Goal: Task Accomplishment & Management: Use online tool/utility

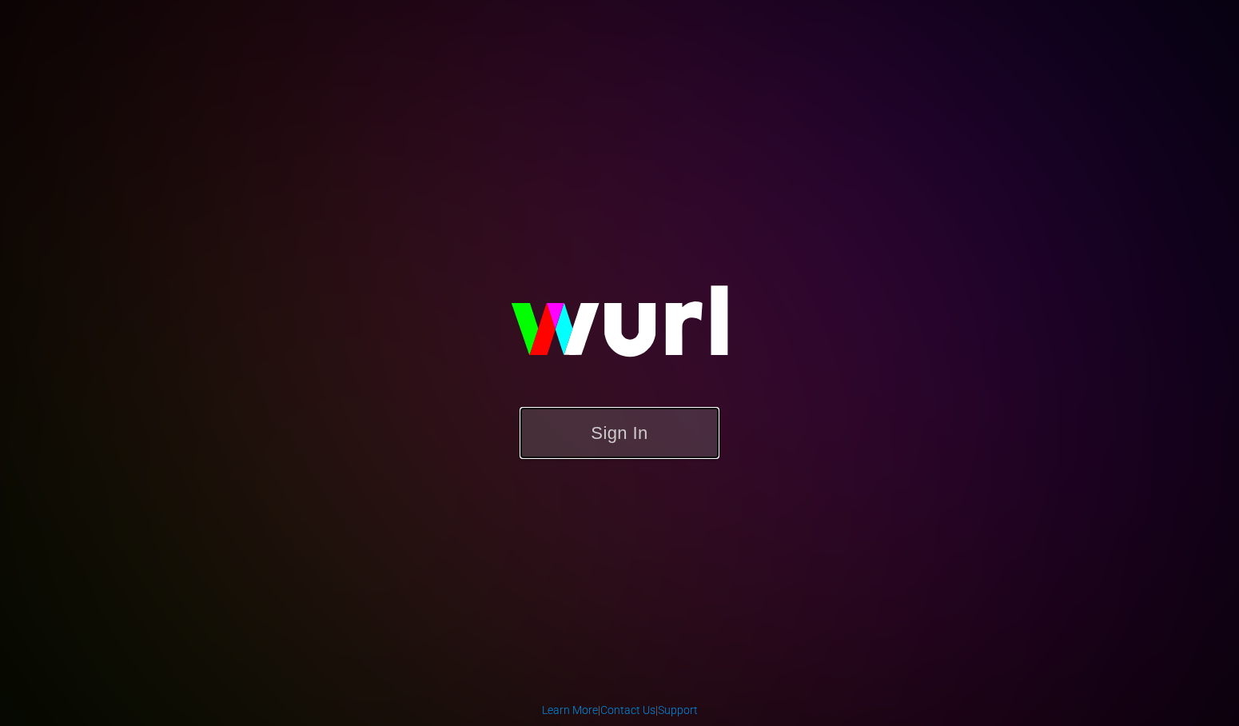
click at [603, 440] on button "Sign In" at bounding box center [619, 433] width 200 height 52
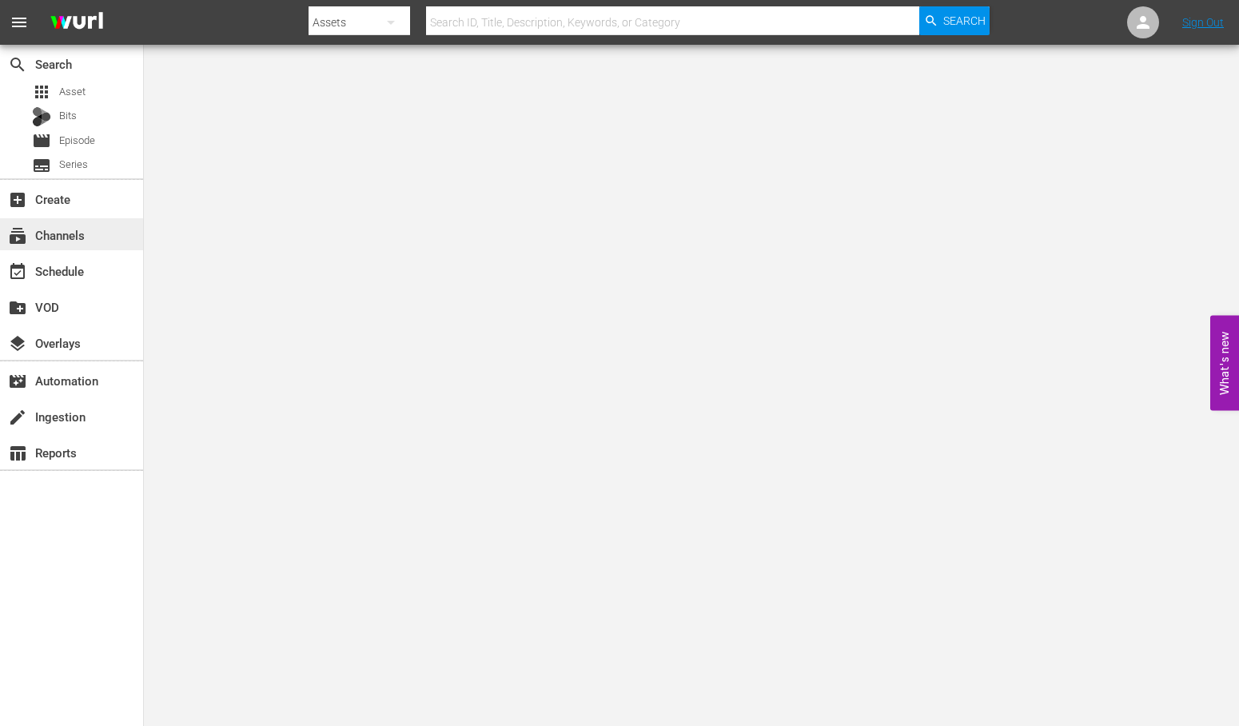
click at [84, 235] on div "subscriptions Channels" at bounding box center [44, 232] width 89 height 14
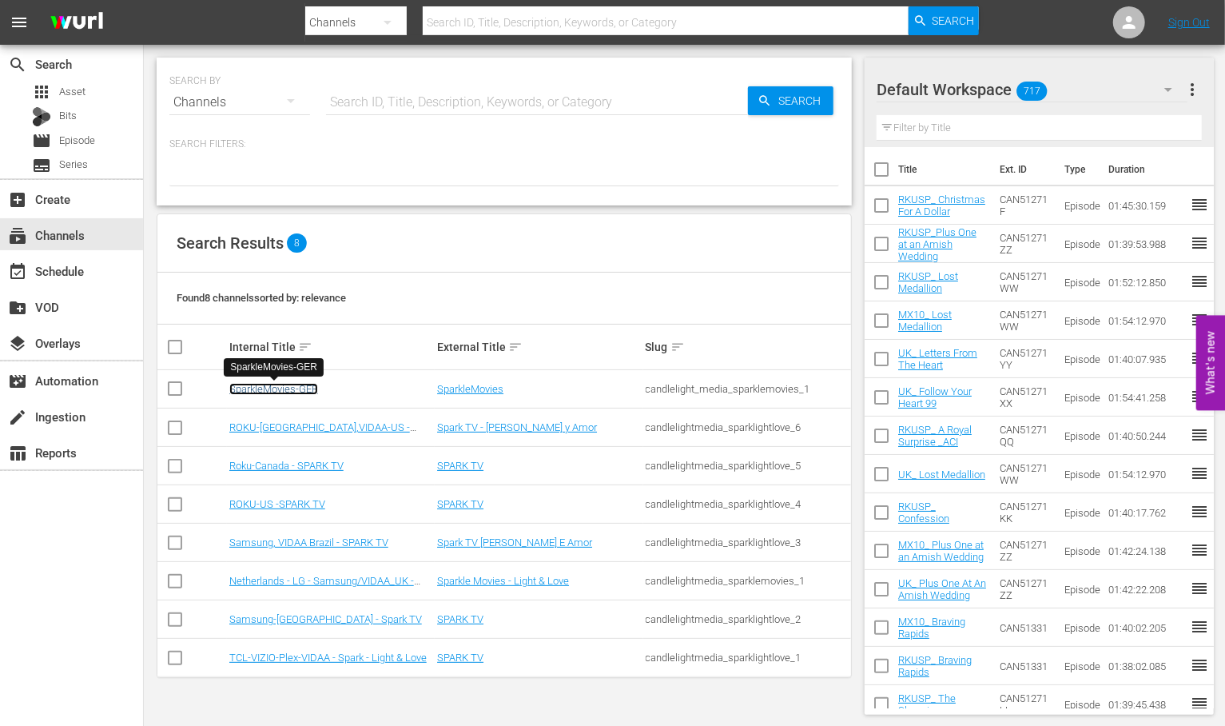
click at [274, 392] on link "SparkleMovies-GER" at bounding box center [273, 389] width 89 height 12
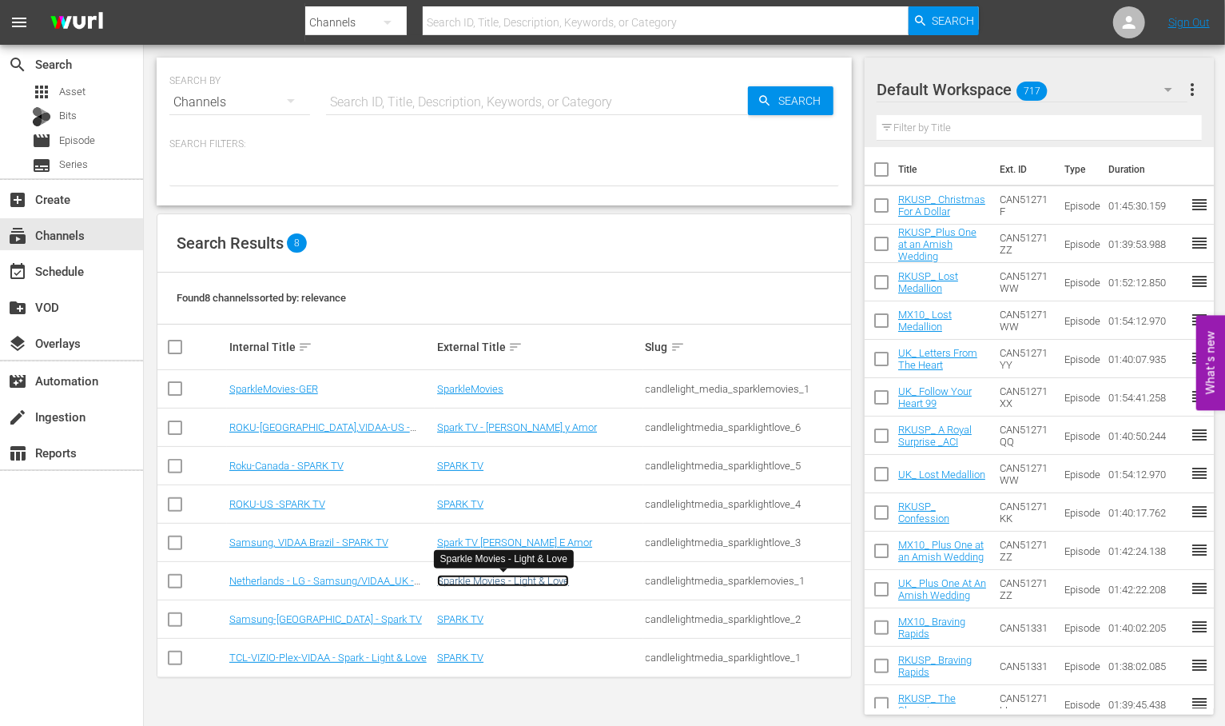
click at [484, 579] on link "Sparkle Movies - Light & Love" at bounding box center [503, 581] width 132 height 12
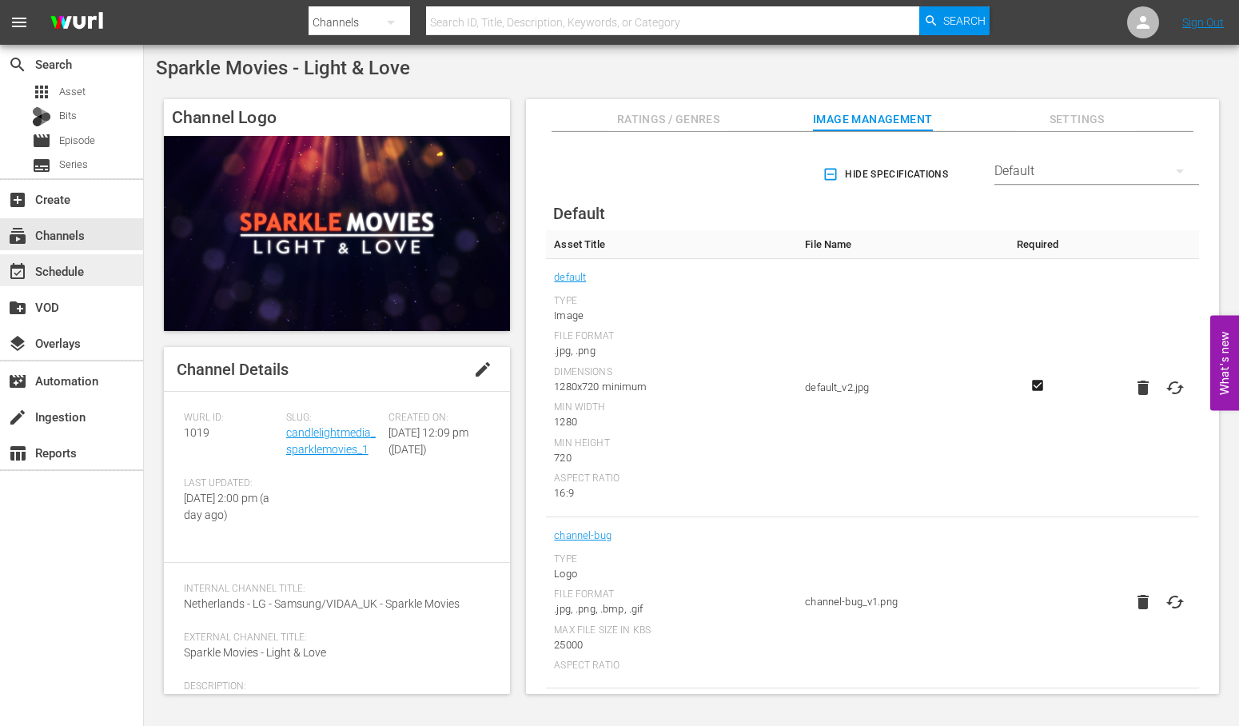
click at [56, 267] on div "event_available Schedule" at bounding box center [44, 268] width 89 height 14
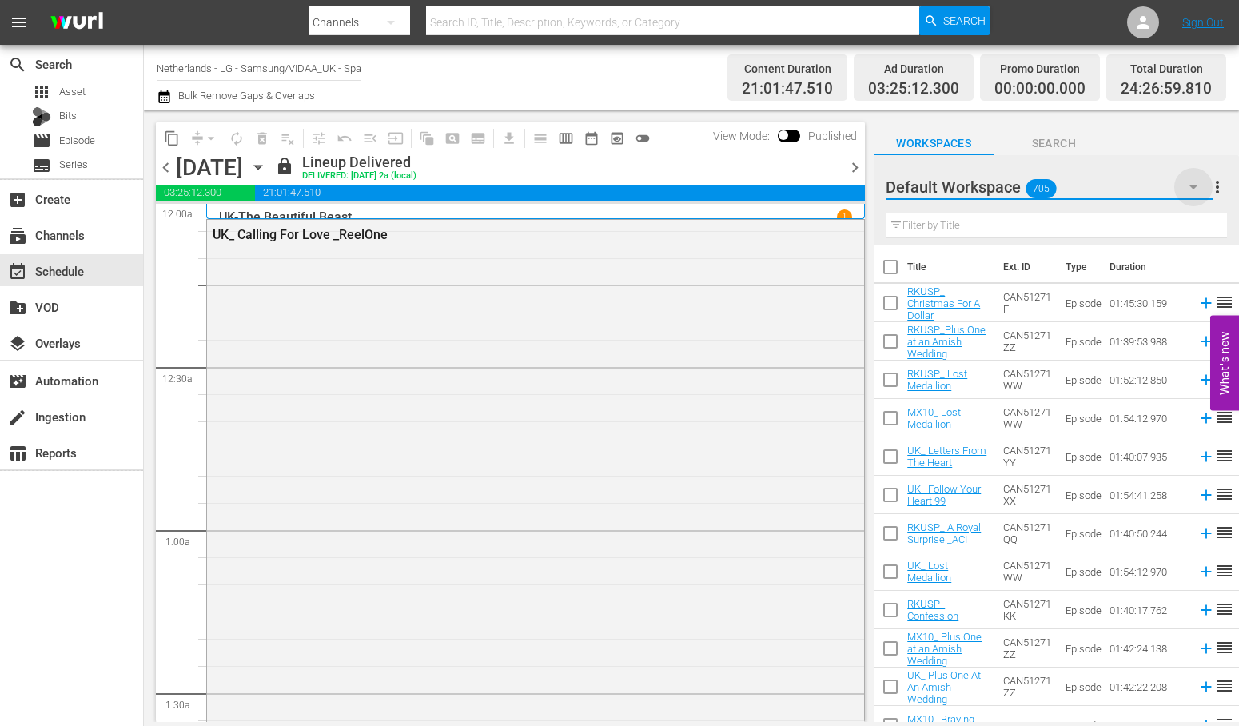
click at [1191, 186] on icon "button" at bounding box center [1193, 187] width 8 height 4
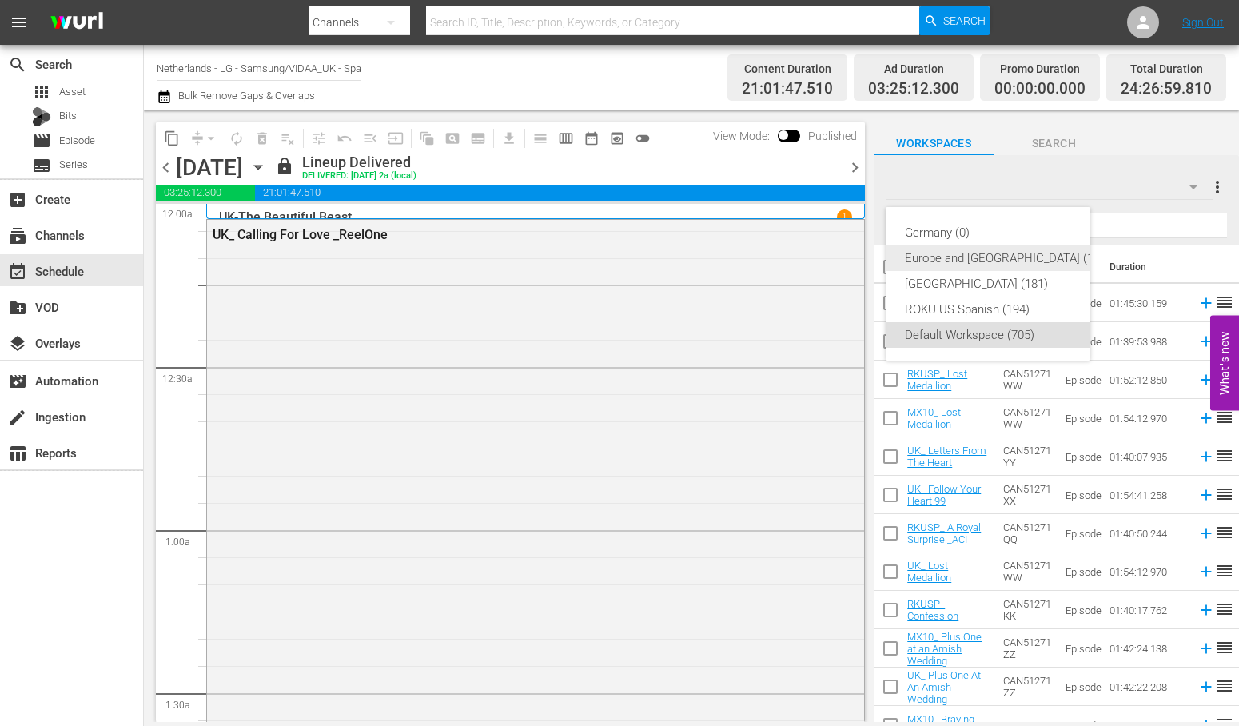
click at [1013, 256] on div "Europe and [GEOGRAPHIC_DATA] (196)" at bounding box center [1007, 258] width 205 height 26
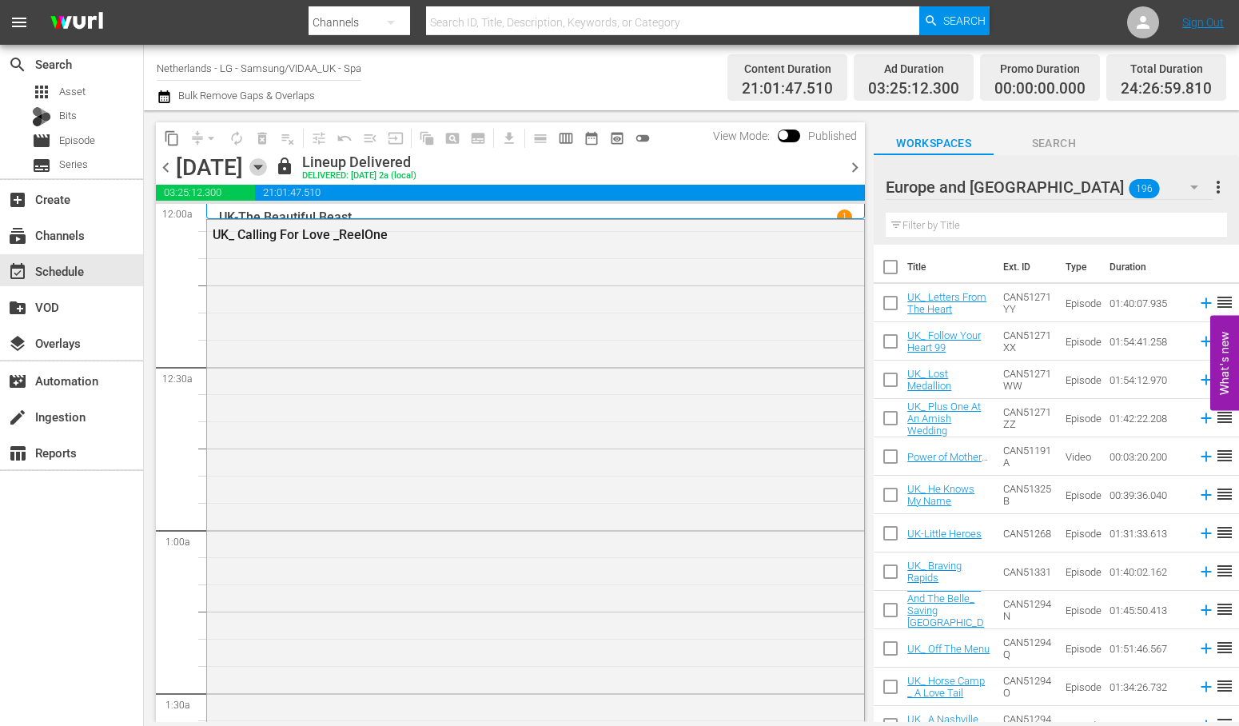
click at [261, 166] on icon "button" at bounding box center [257, 167] width 7 height 4
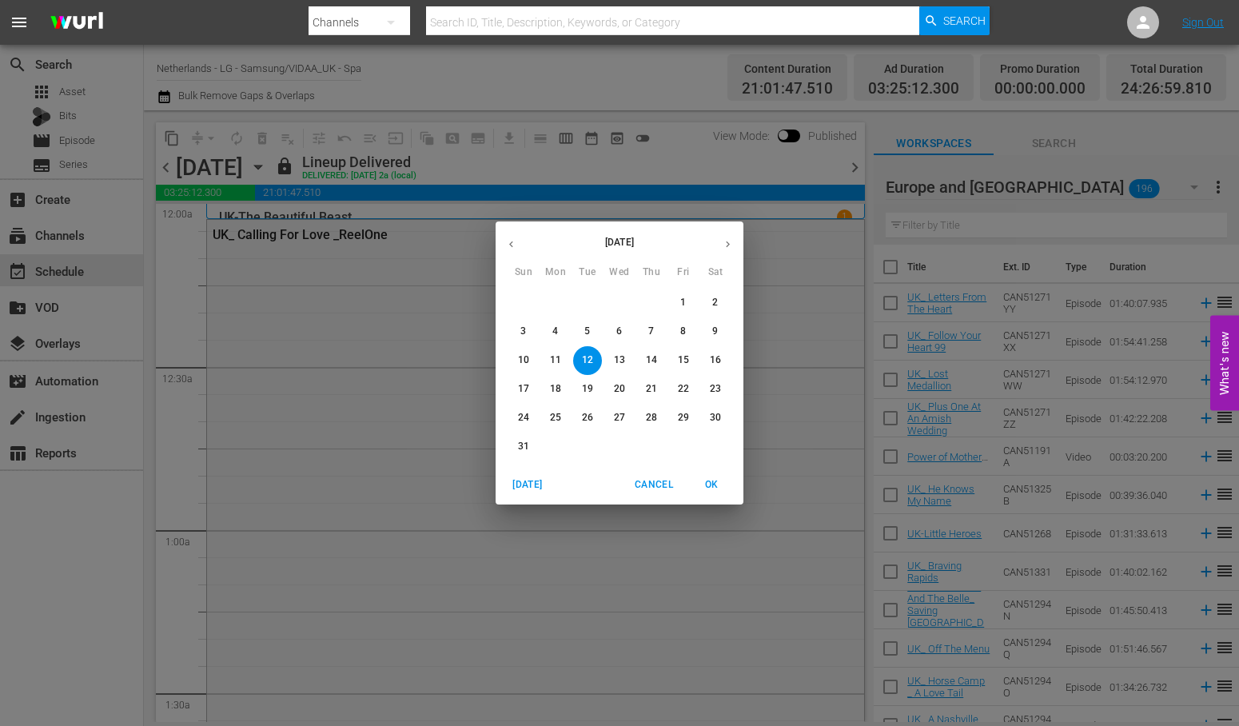
click at [560, 387] on p "18" at bounding box center [555, 389] width 11 height 14
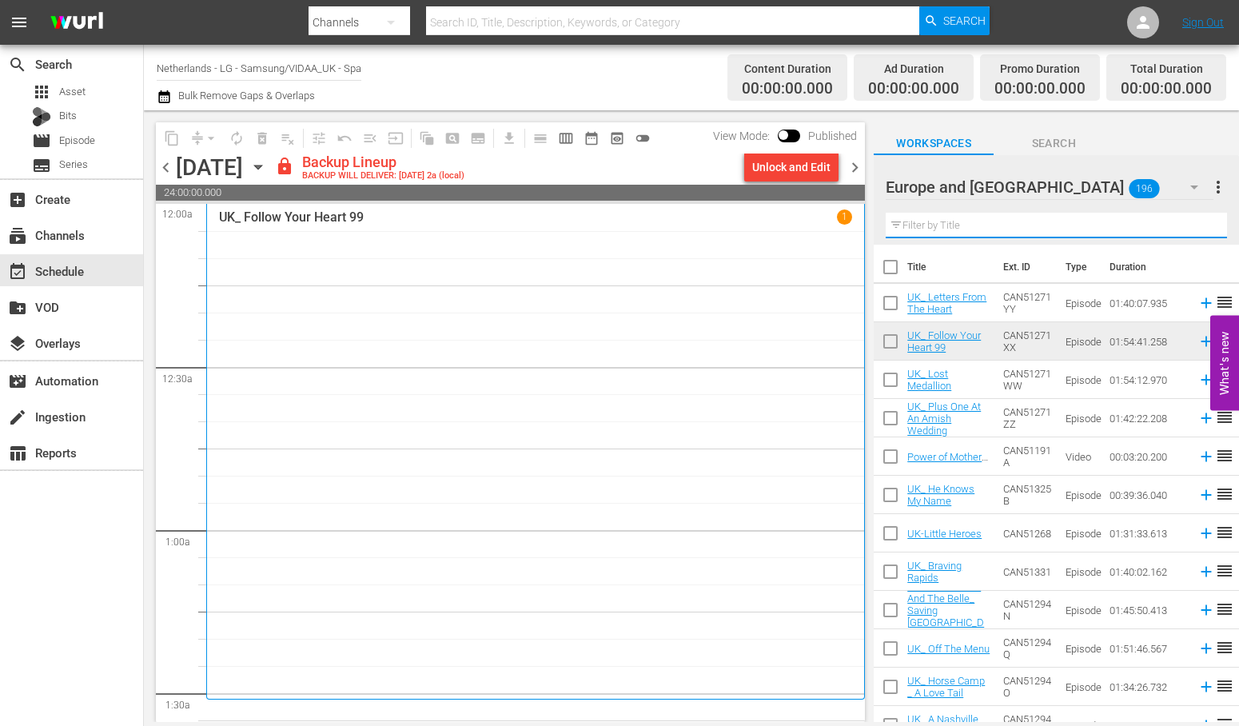
click at [945, 226] on input "text" at bounding box center [1055, 226] width 341 height 26
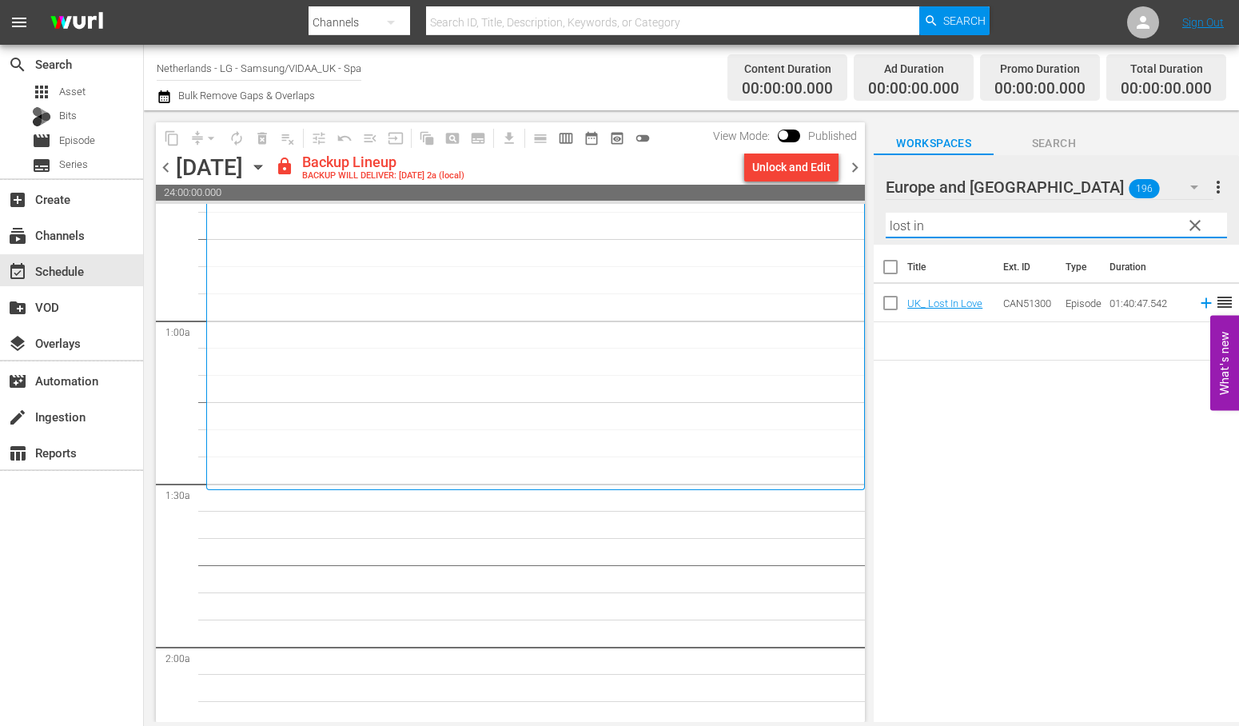
scroll to position [443, 0]
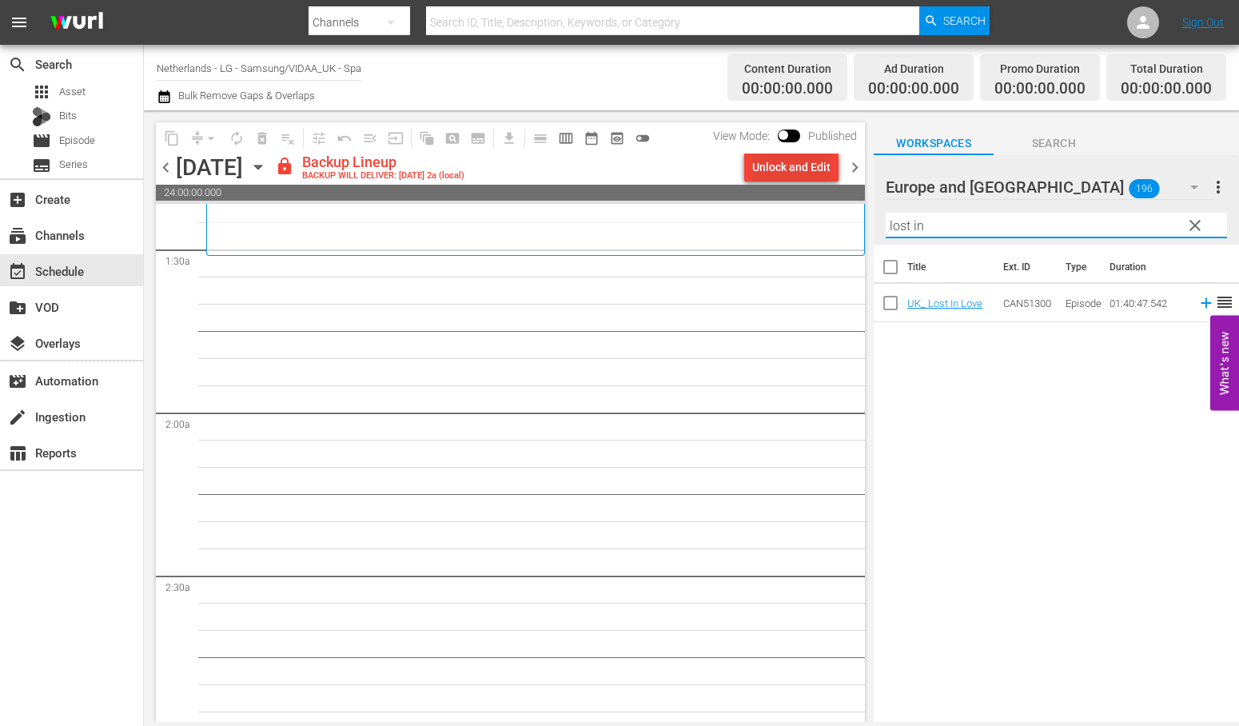
type input "lost in"
click at [795, 161] on div "Unlock and Edit" at bounding box center [791, 167] width 78 height 29
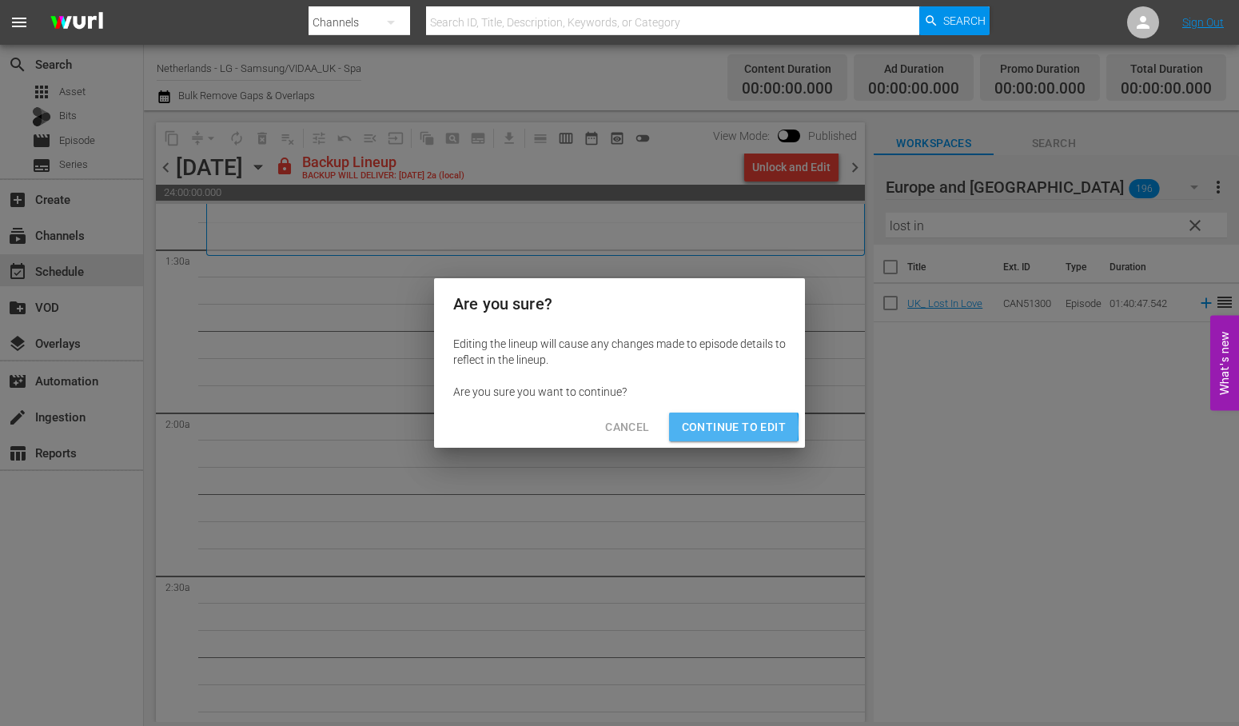
click at [714, 428] on span "Continue to Edit" at bounding box center [734, 427] width 104 height 20
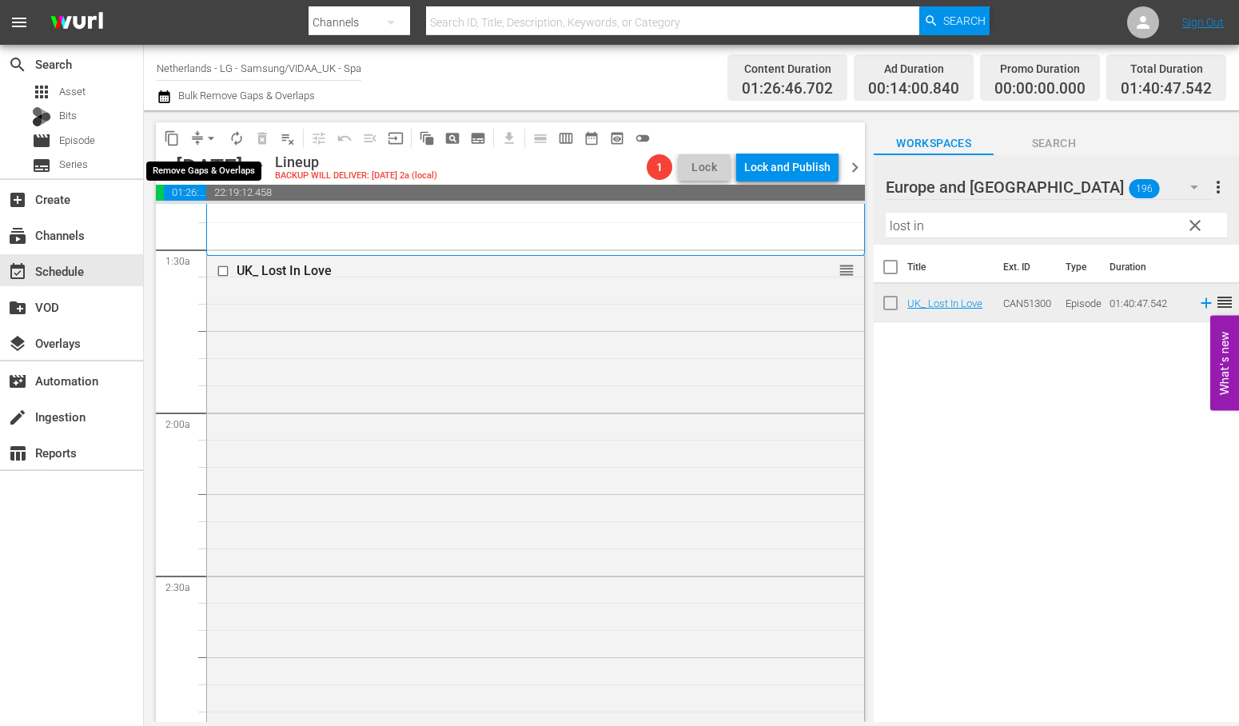
click at [203, 134] on span "arrow_drop_down" at bounding box center [211, 138] width 16 height 16
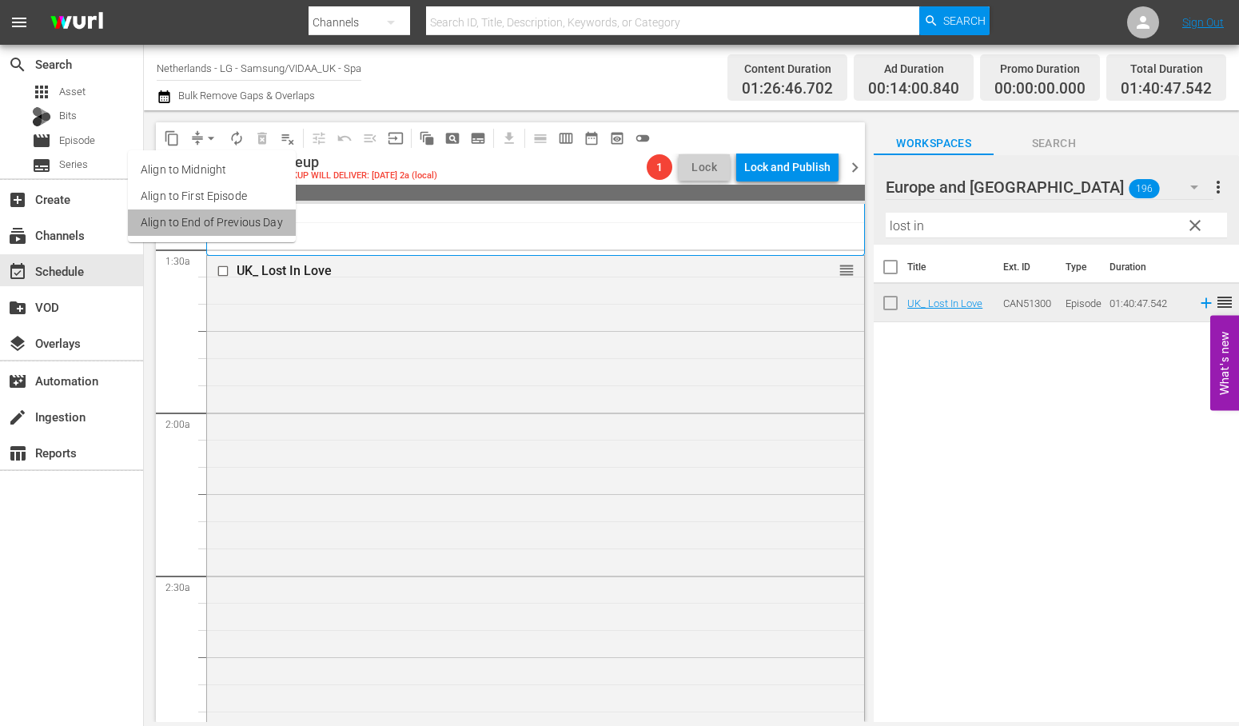
click at [221, 217] on li "Align to End of Previous Day" at bounding box center [212, 222] width 168 height 26
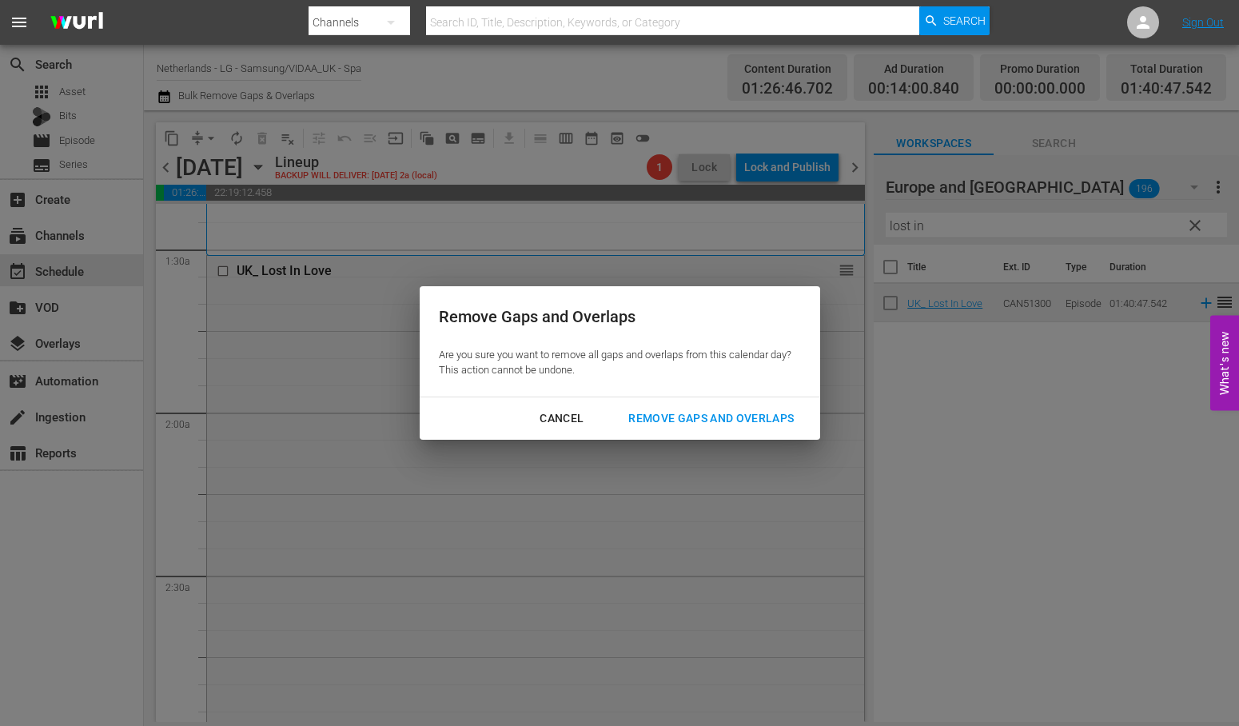
click at [730, 418] on div "Remove Gaps and Overlaps" at bounding box center [710, 418] width 191 height 20
